Goal: Information Seeking & Learning: Learn about a topic

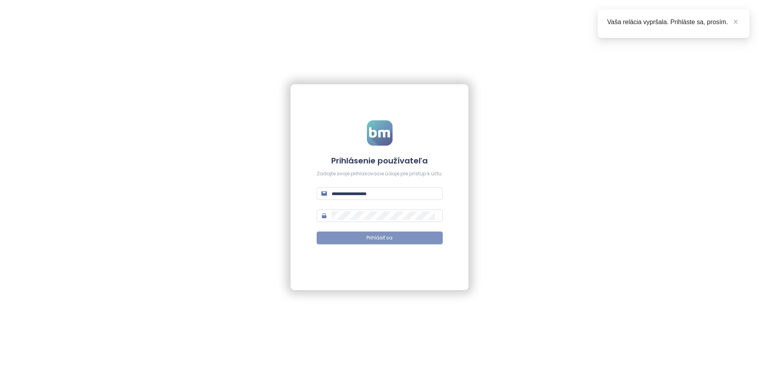
type input "**********"
click at [380, 238] on span "Prihlásiť sa" at bounding box center [379, 238] width 26 height 8
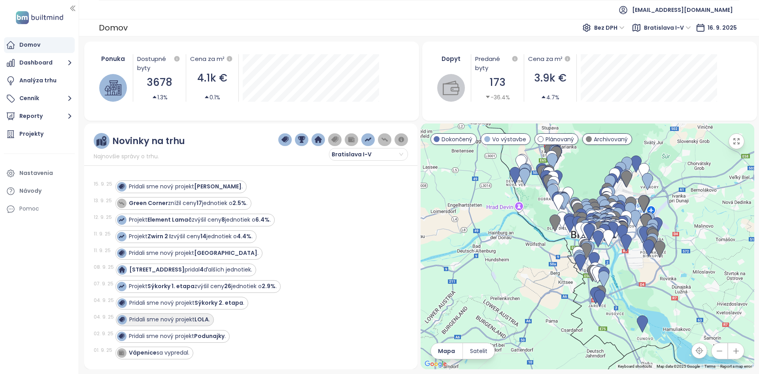
click at [190, 320] on div "Pridali sme nový projekt LOLA ." at bounding box center [169, 319] width 81 height 8
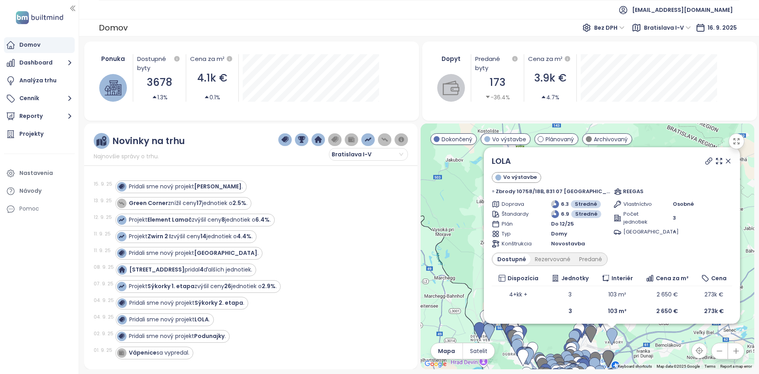
drag, startPoint x: 714, startPoint y: 159, endPoint x: 323, endPoint y: 293, distance: 413.2
click at [724, 159] on icon at bounding box center [728, 161] width 8 height 8
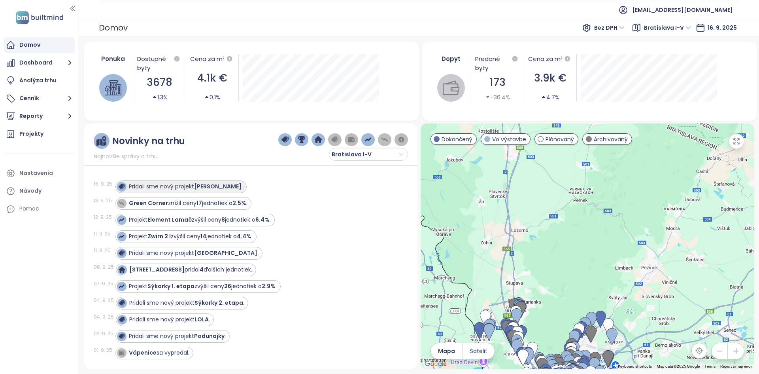
click at [203, 185] on strong "Stromová" at bounding box center [217, 186] width 47 height 8
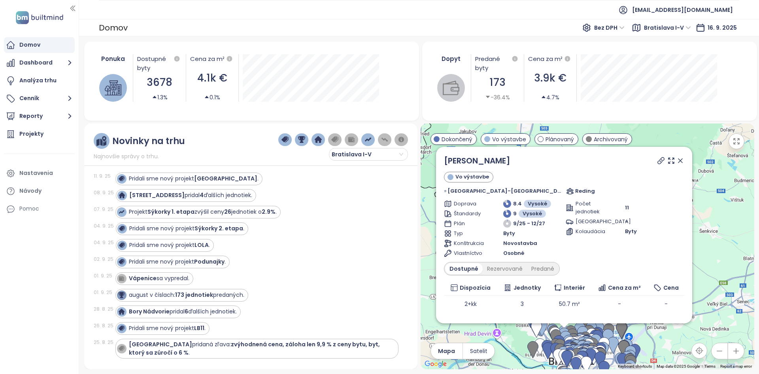
scroll to position [79, 0]
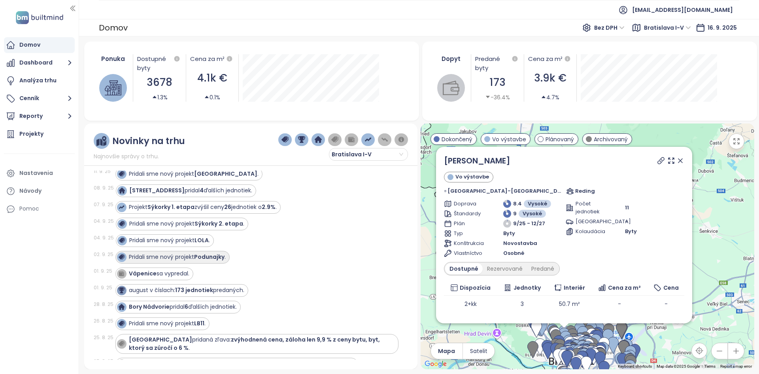
click at [217, 253] on strong "Podunajky" at bounding box center [209, 257] width 30 height 8
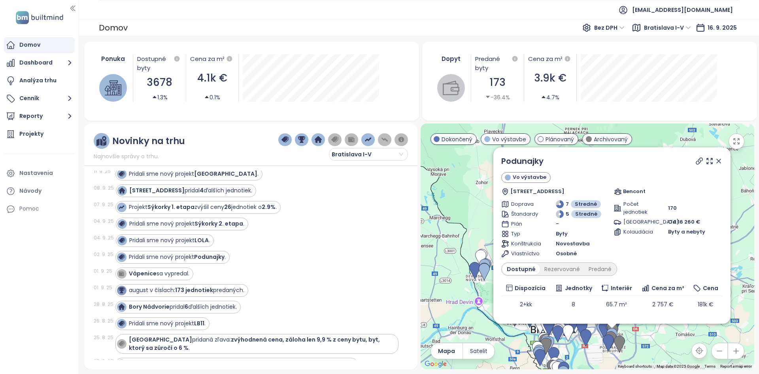
scroll to position [158, 0]
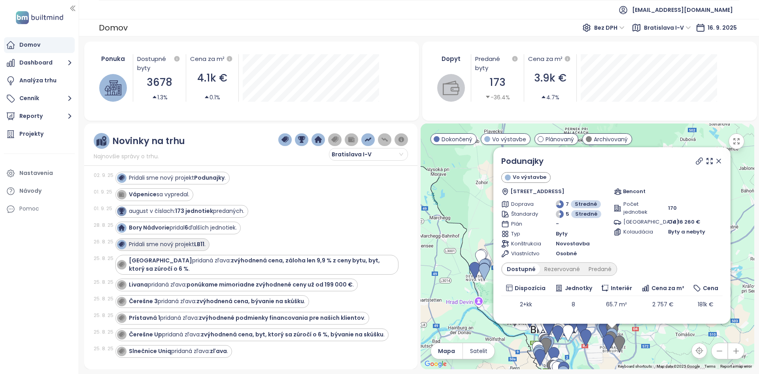
click at [198, 241] on strong "LB11" at bounding box center [199, 244] width 10 height 8
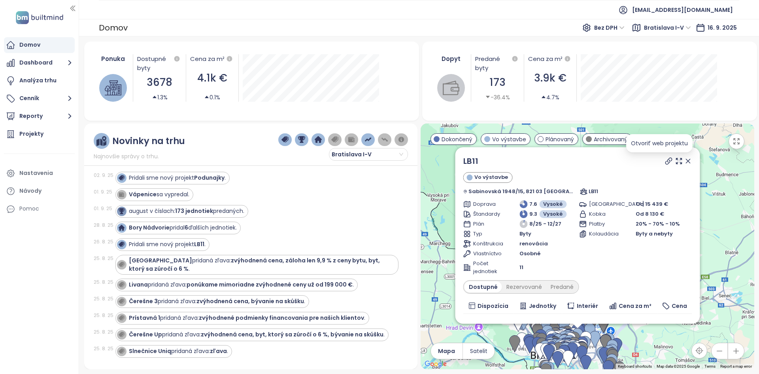
click at [665, 161] on icon at bounding box center [669, 161] width 8 height 8
